Goal: Information Seeking & Learning: Check status

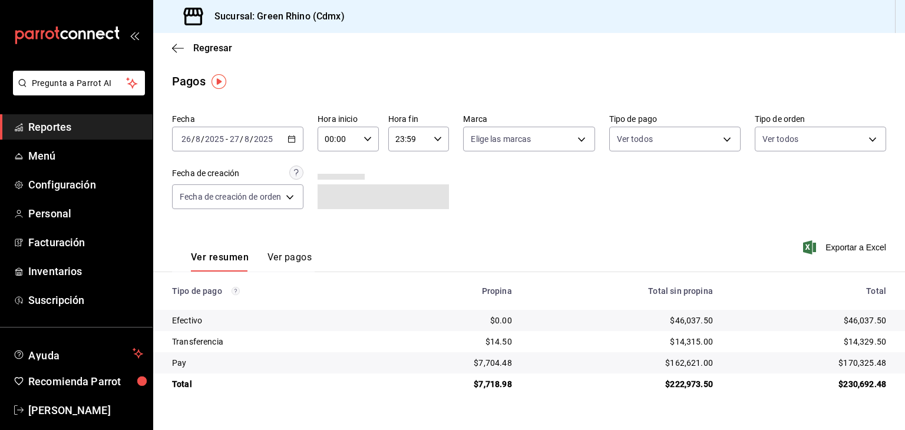
click at [259, 142] on input "2025" at bounding box center [263, 138] width 20 height 9
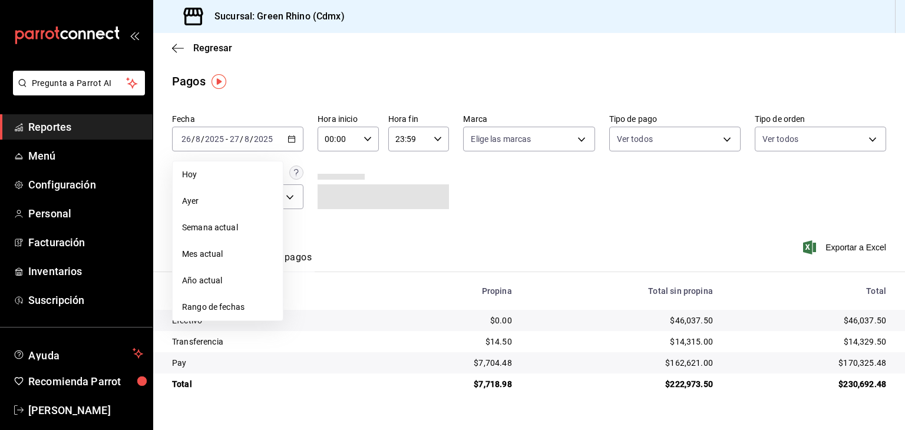
click at [247, 176] on span "Hoy" at bounding box center [227, 174] width 91 height 12
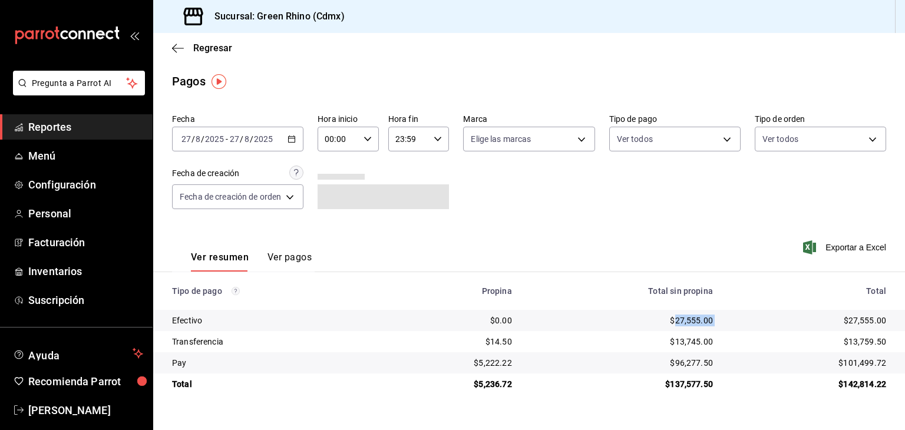
drag, startPoint x: 713, startPoint y: 323, endPoint x: 673, endPoint y: 323, distance: 40.1
click at [673, 323] on tr "Efectivo $0.00 $27,555.00 $27,555.00" at bounding box center [529, 320] width 752 height 21
copy div "27,555.00"
drag, startPoint x: 890, startPoint y: 366, endPoint x: 846, endPoint y: 368, distance: 43.7
click at [846, 368] on td "$101,499.72" at bounding box center [813, 362] width 183 height 21
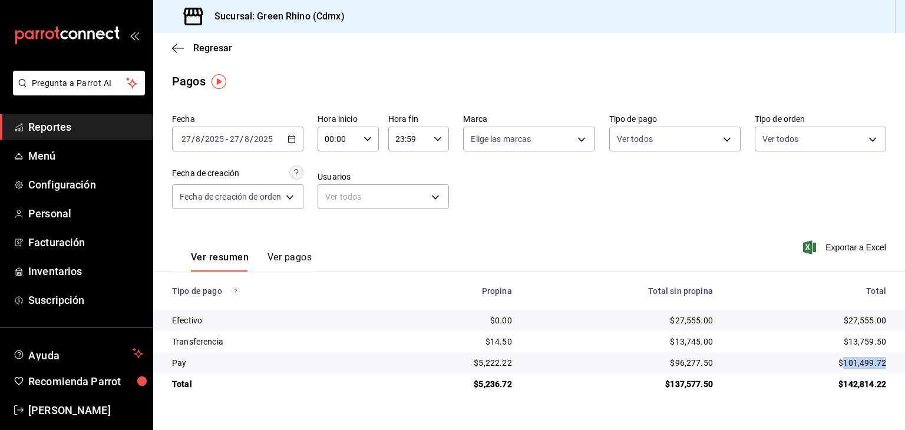
copy div "101,499.72"
drag, startPoint x: 878, startPoint y: 340, endPoint x: 851, endPoint y: 336, distance: 27.9
click at [851, 336] on td "$13,759.50" at bounding box center [813, 341] width 183 height 21
copy div "13,759.50"
drag, startPoint x: 471, startPoint y: 356, endPoint x: 481, endPoint y: 363, distance: 12.3
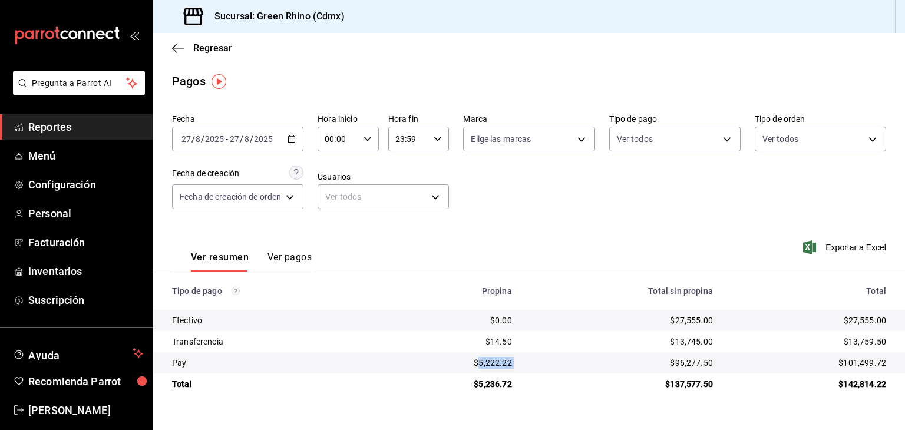
click at [481, 363] on tr "Pay $5,222.22 $96,277.50 $101,499.72" at bounding box center [529, 362] width 752 height 21
copy div "5,222.22"
click at [214, 42] on span "Regresar" at bounding box center [212, 47] width 39 height 11
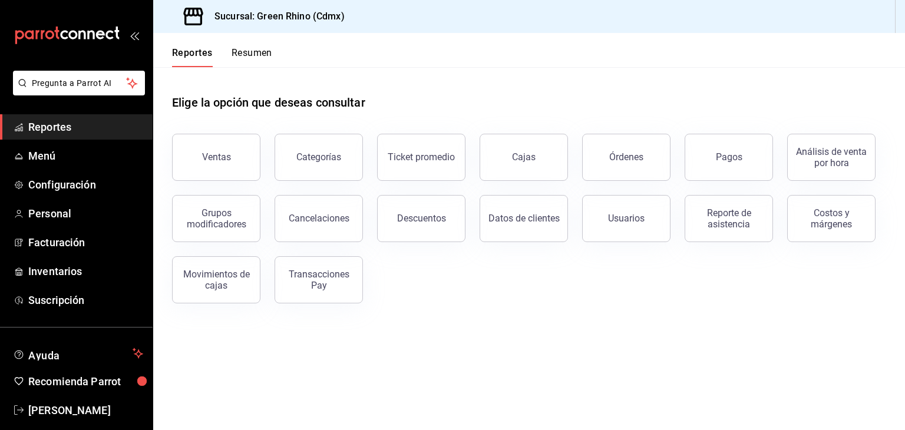
click at [266, 51] on button "Resumen" at bounding box center [252, 57] width 41 height 20
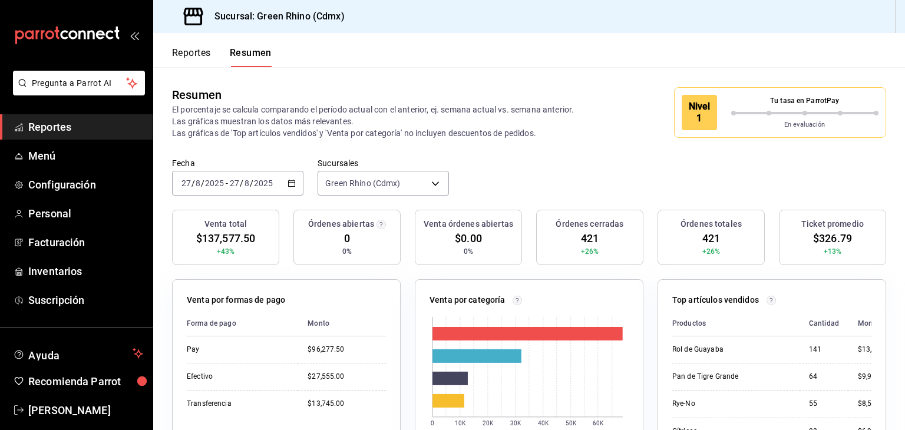
click at [763, 118] on div "En evaluación" at bounding box center [805, 122] width 148 height 15
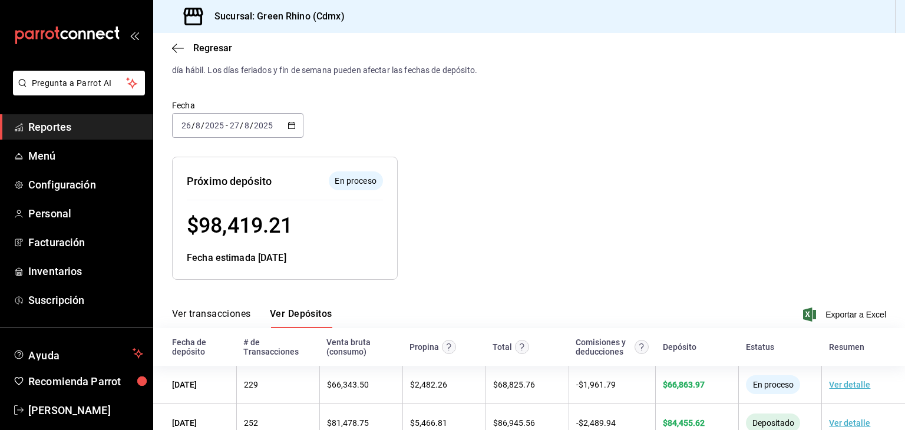
scroll to position [59, 0]
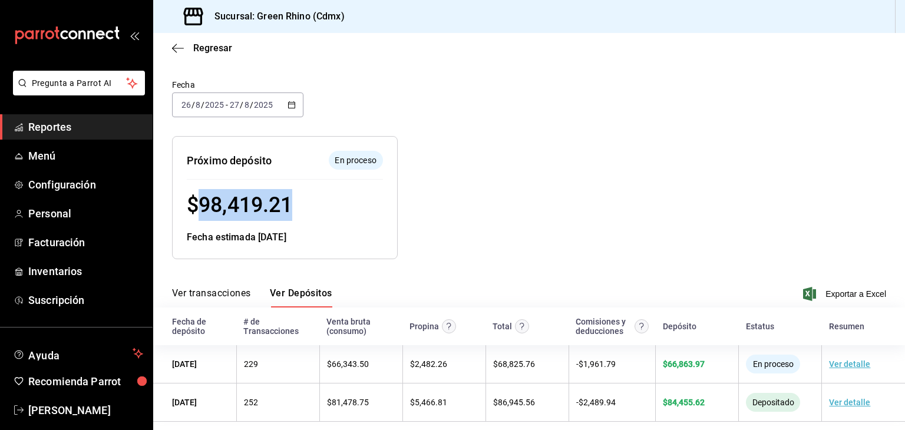
drag, startPoint x: 297, startPoint y: 203, endPoint x: 203, endPoint y: 200, distance: 94.9
click at [203, 201] on div "$ 98,419.21" at bounding box center [285, 205] width 196 height 32
copy span "98,419.21"
click at [172, 47] on icon "button" at bounding box center [178, 48] width 12 height 11
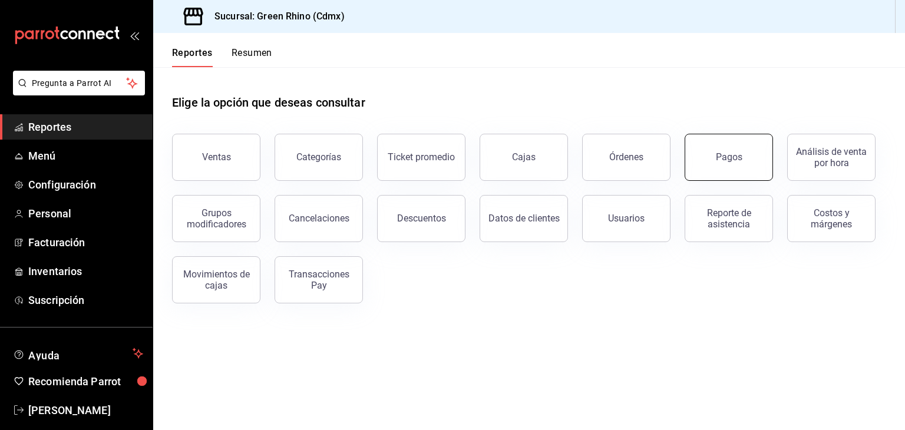
click at [761, 177] on button "Pagos" at bounding box center [729, 157] width 88 height 47
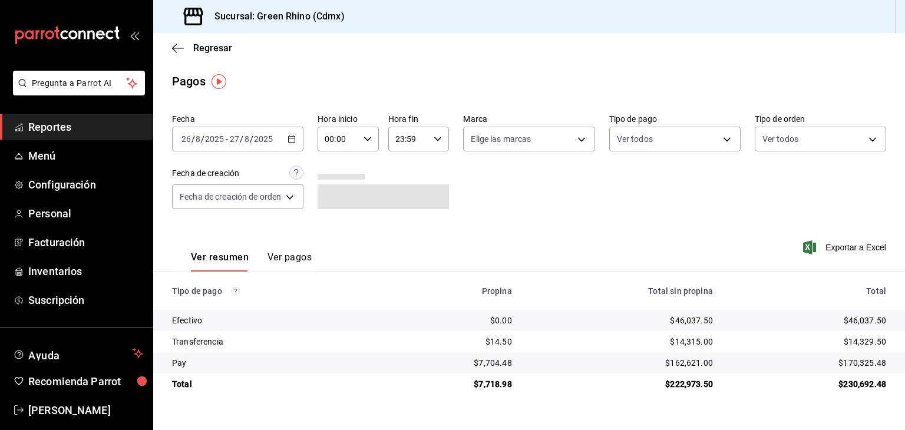
click at [259, 139] on input "2025" at bounding box center [263, 138] width 20 height 9
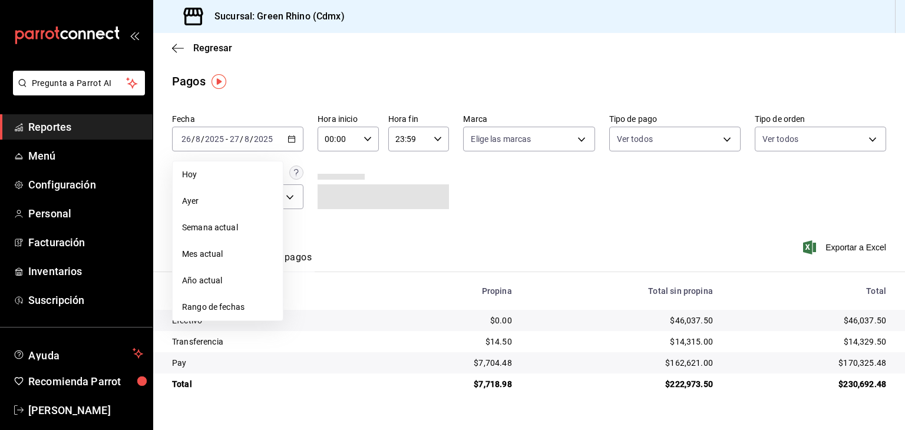
click at [252, 168] on li "Hoy" at bounding box center [228, 174] width 110 height 27
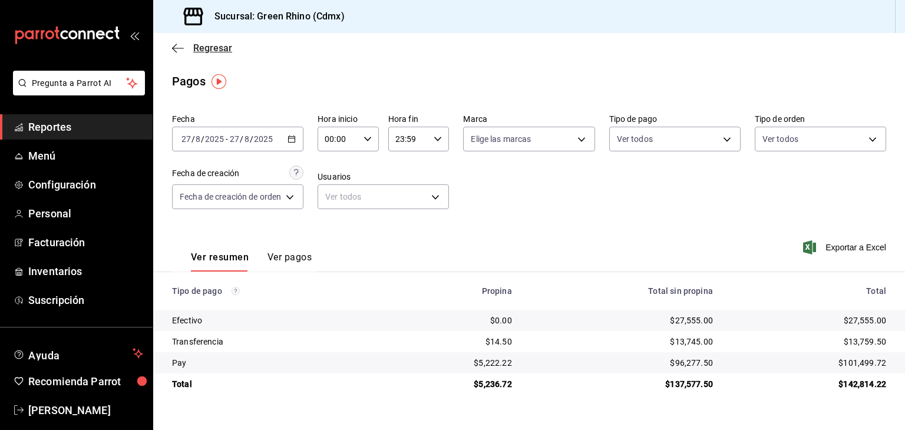
click at [189, 43] on span "Regresar" at bounding box center [202, 47] width 60 height 11
